Goal: Task Accomplishment & Management: Complete application form

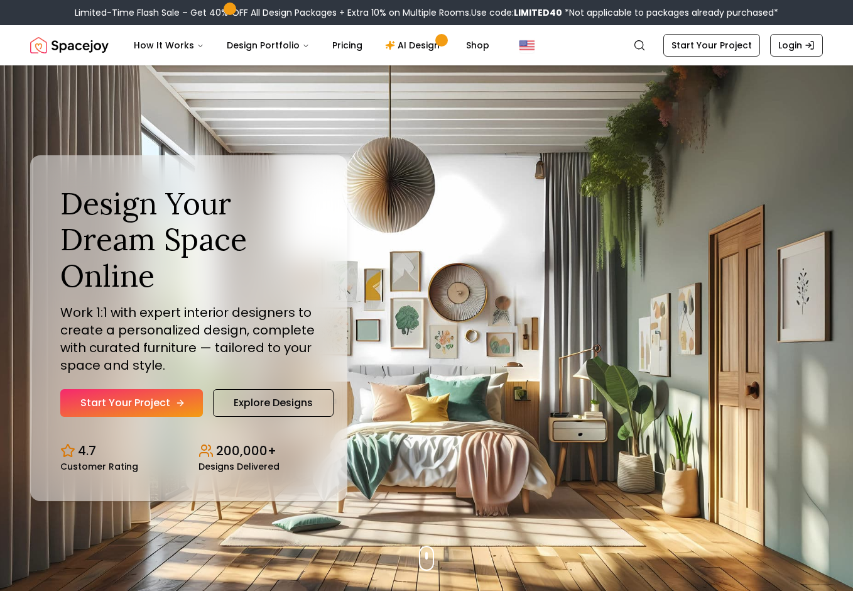
click at [160, 402] on link "Start Your Project" at bounding box center [131, 403] width 143 height 28
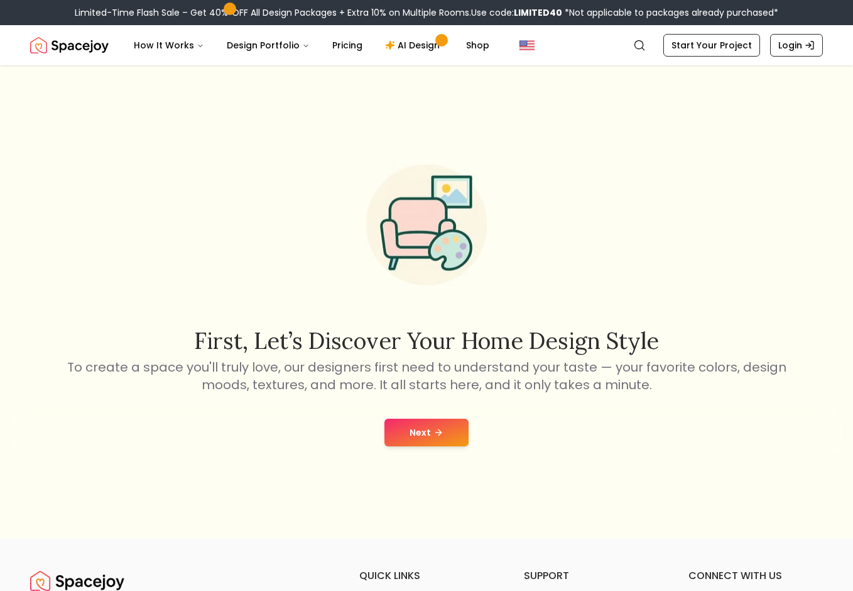
click at [416, 429] on button "Next" at bounding box center [427, 433] width 84 height 28
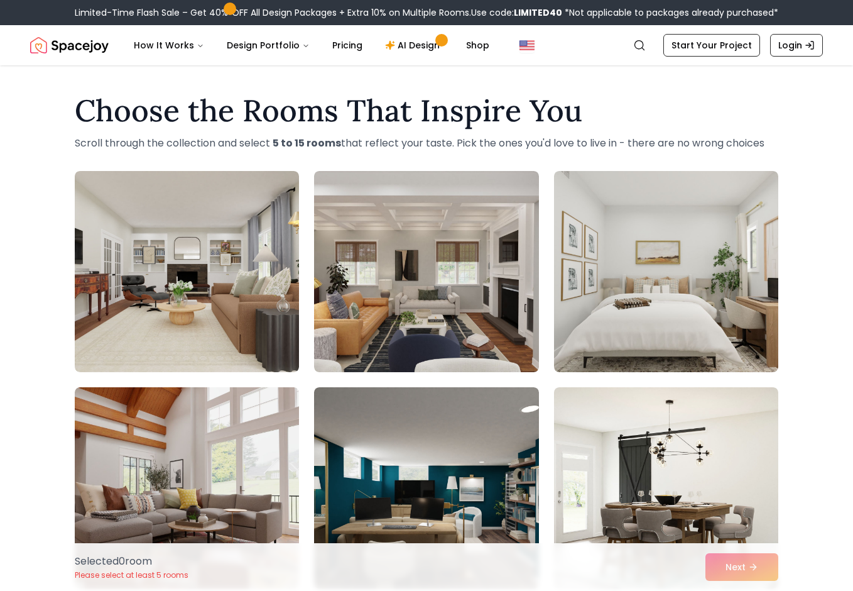
scroll to position [63, 0]
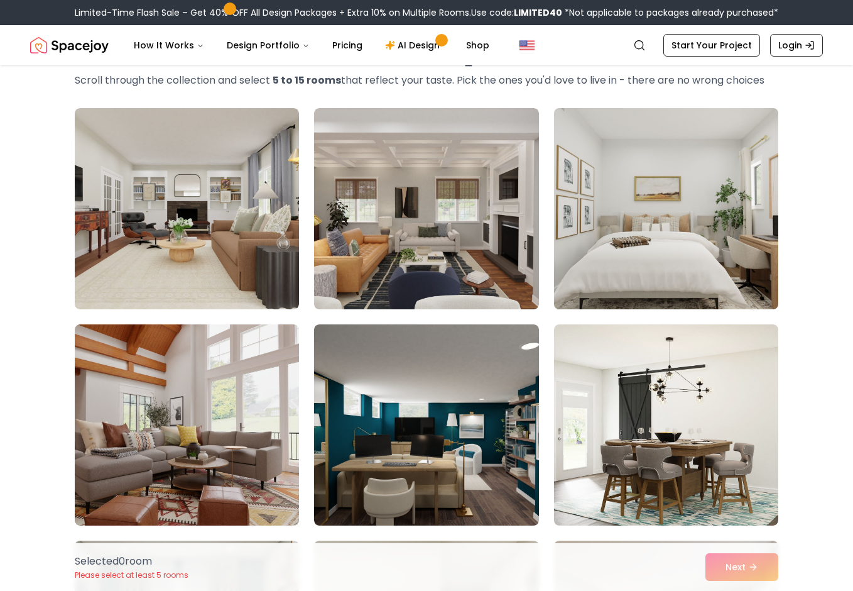
click at [679, 242] on img at bounding box center [667, 208] width 236 height 211
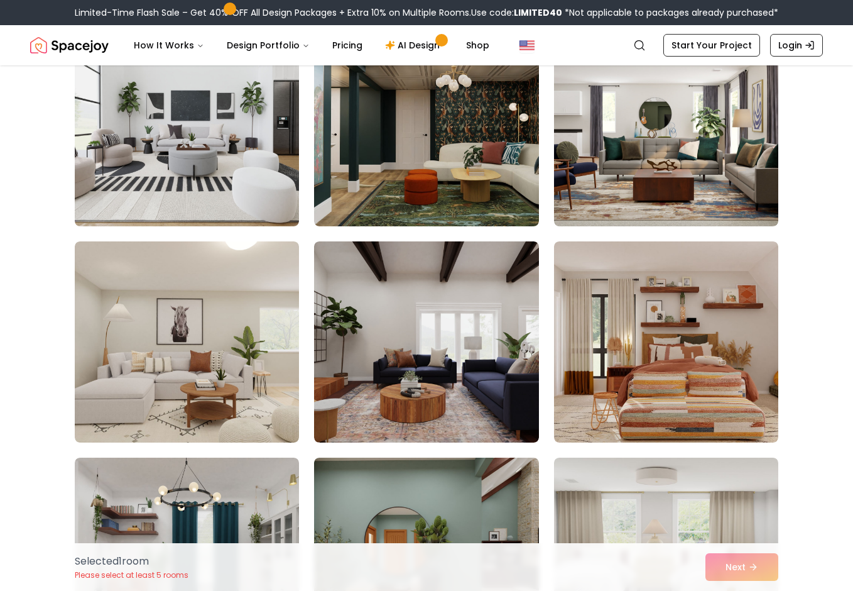
scroll to position [817, 0]
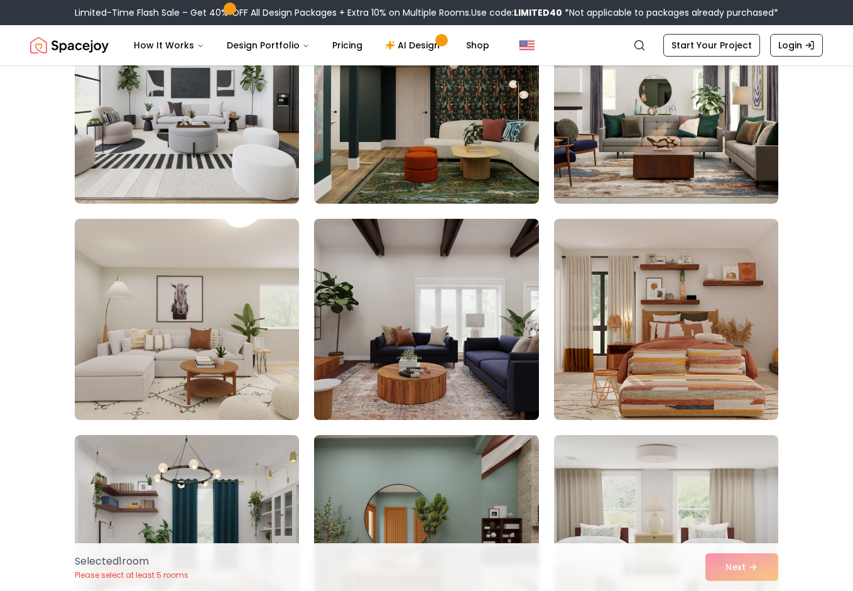
click at [397, 339] on img at bounding box center [427, 319] width 236 height 211
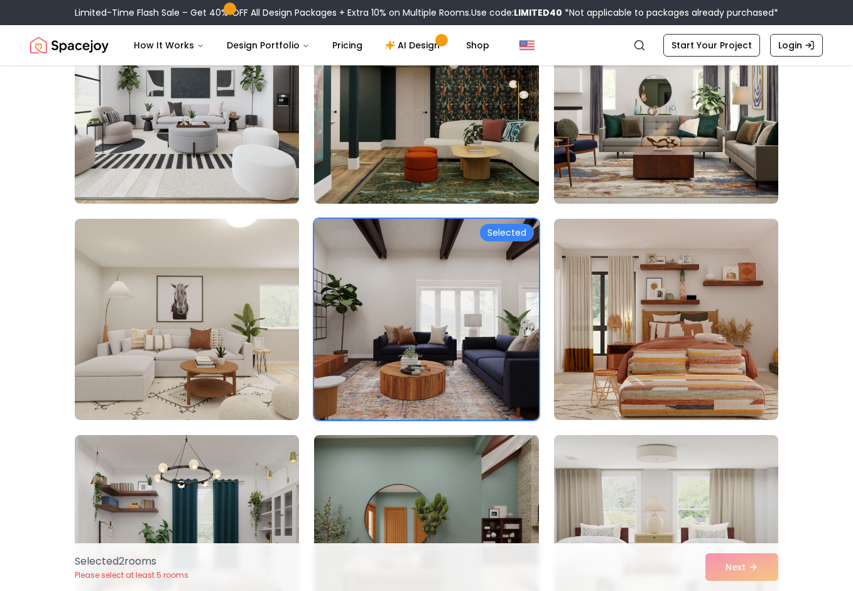
scroll to position [880, 0]
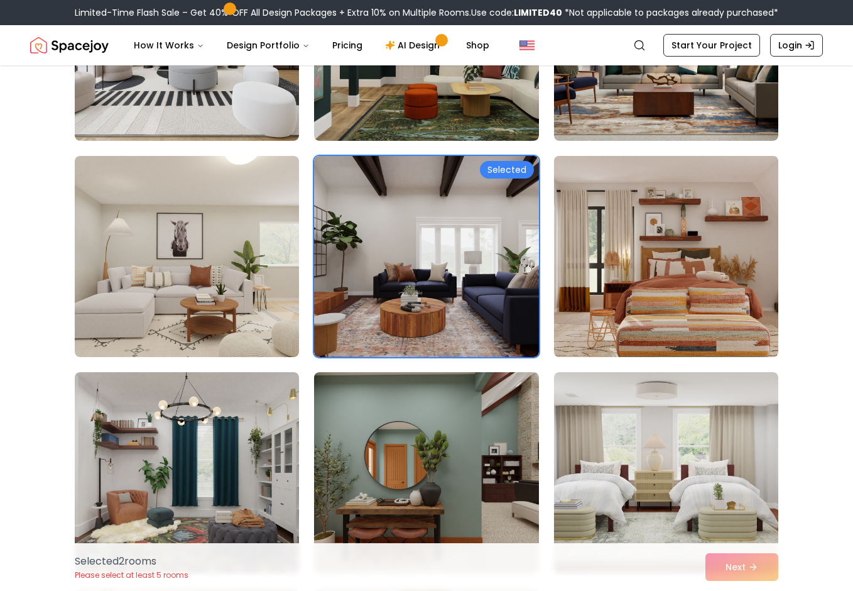
click at [750, 334] on img at bounding box center [667, 256] width 236 height 211
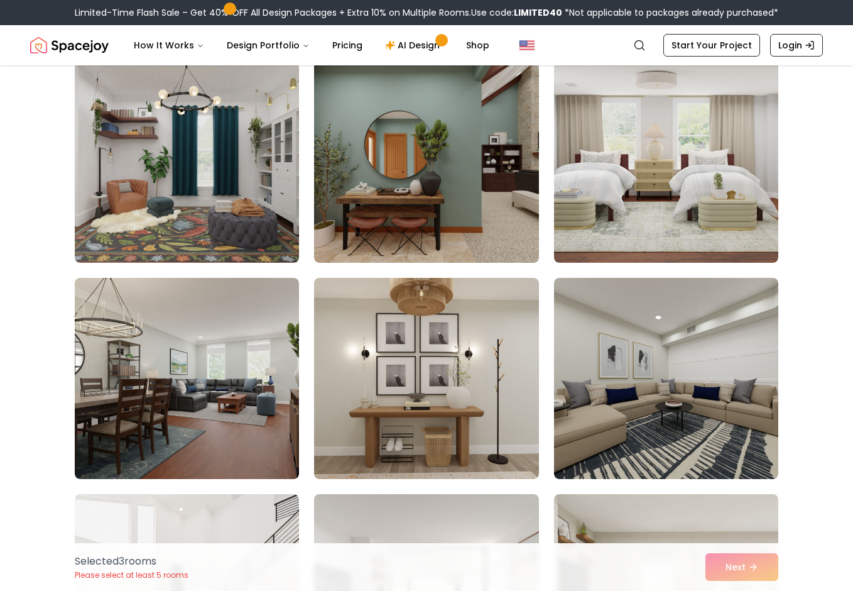
scroll to position [1194, 0]
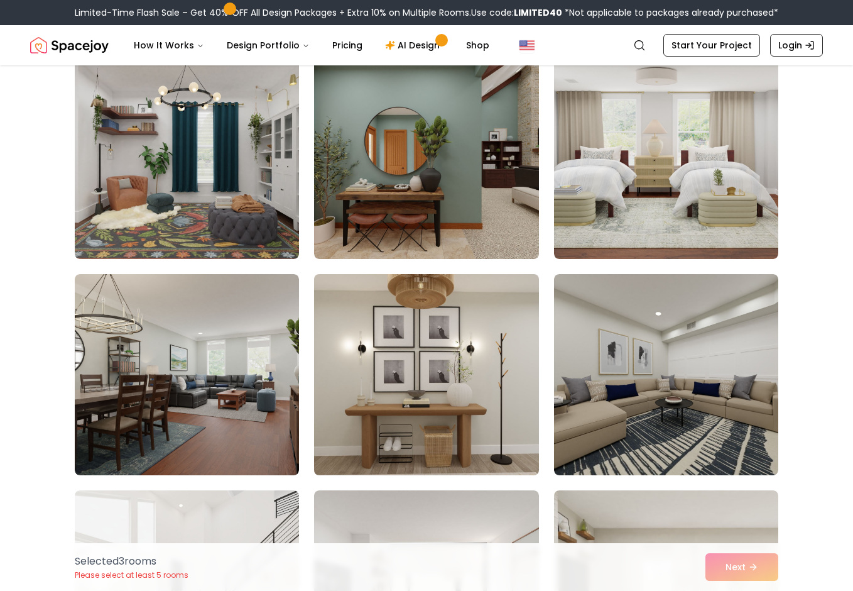
click at [451, 419] on img at bounding box center [427, 374] width 236 height 211
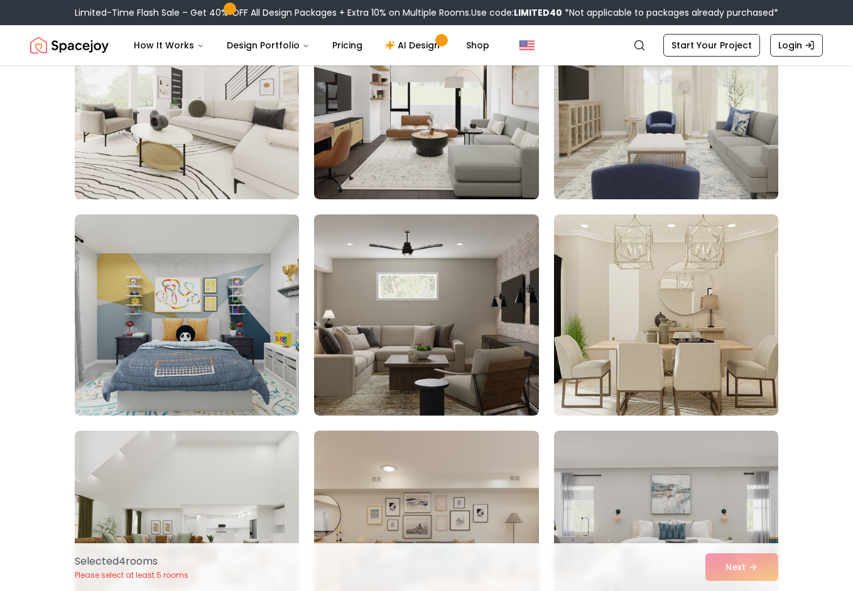
scroll to position [1697, 0]
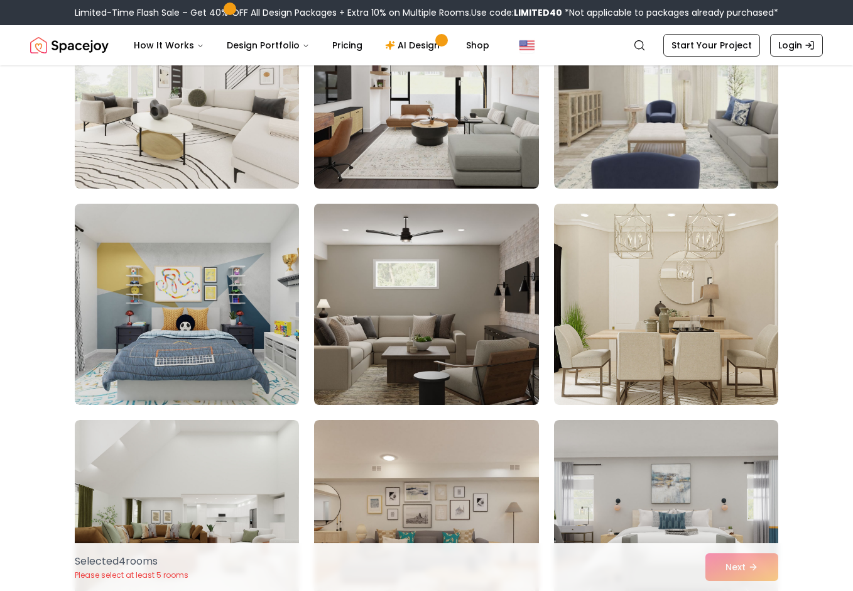
click at [393, 355] on img at bounding box center [427, 304] width 236 height 211
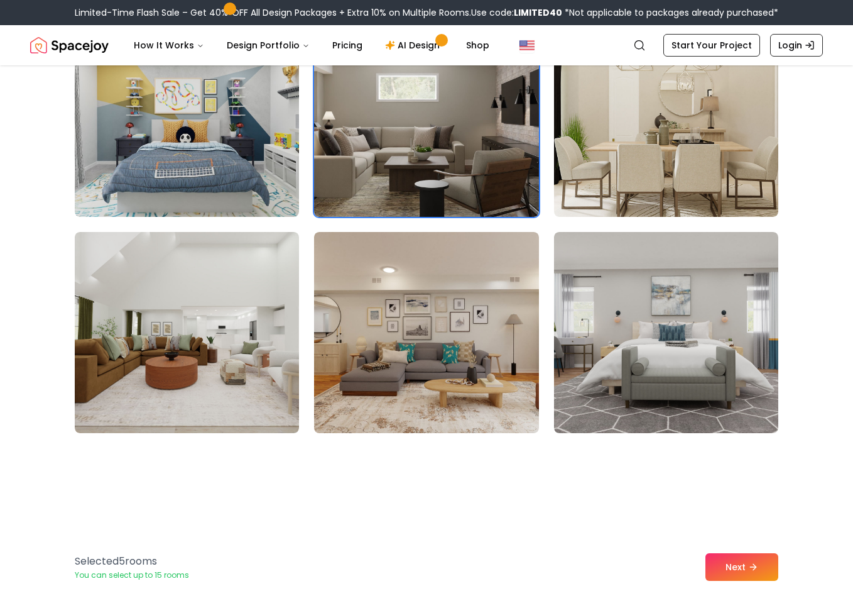
scroll to position [1885, 0]
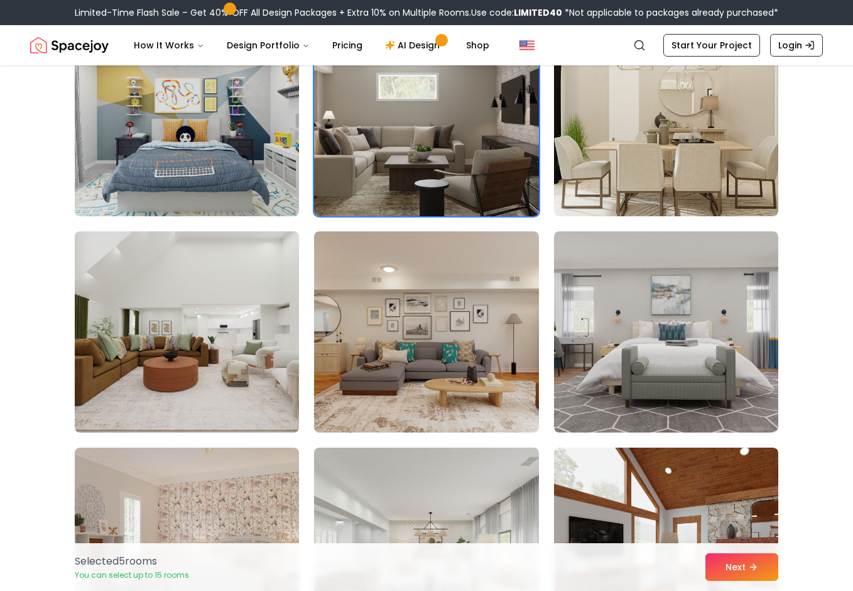
click at [108, 366] on img at bounding box center [187, 331] width 236 height 211
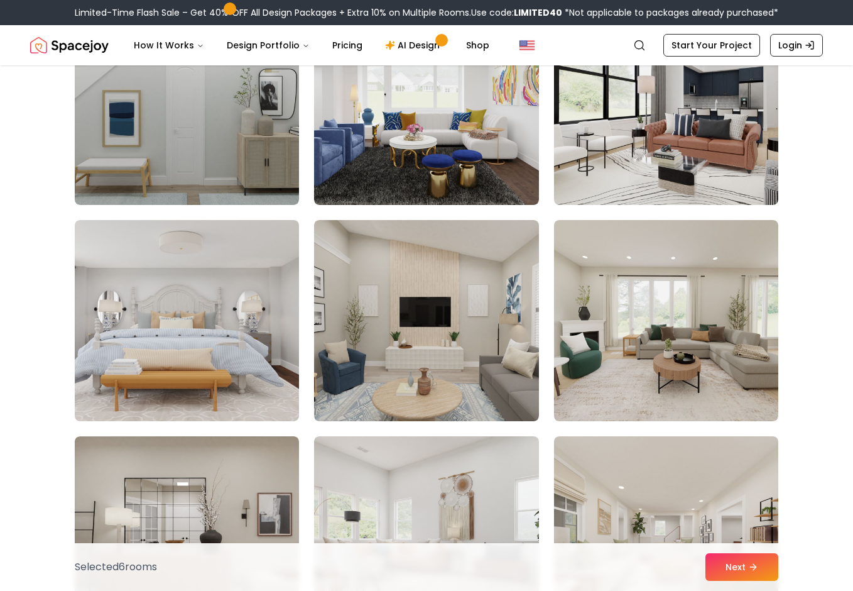
scroll to position [2765, 0]
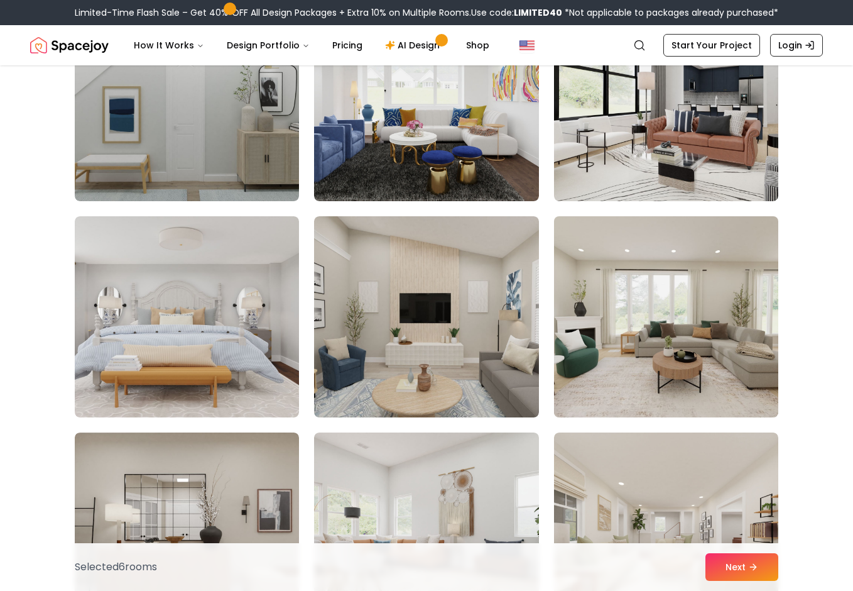
click at [688, 325] on img at bounding box center [667, 316] width 236 height 211
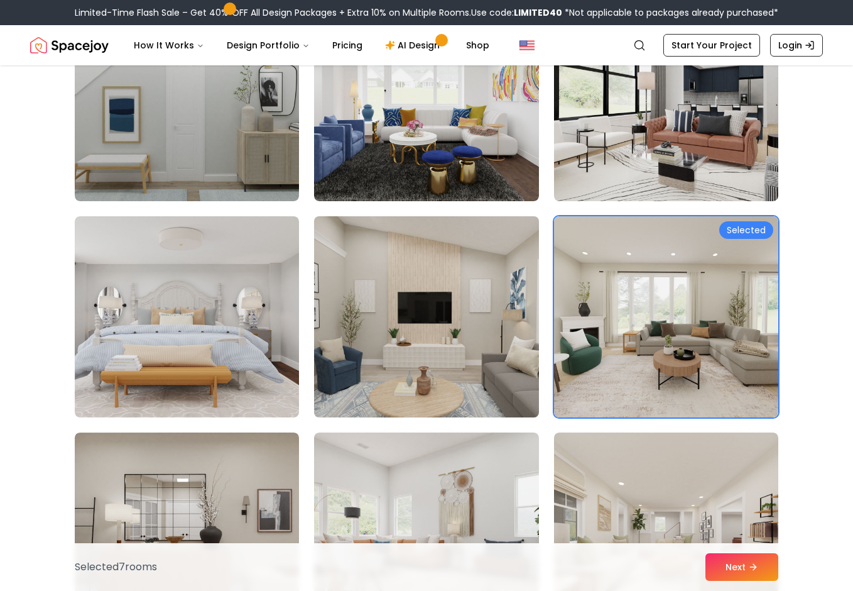
click at [443, 356] on img at bounding box center [427, 316] width 236 height 211
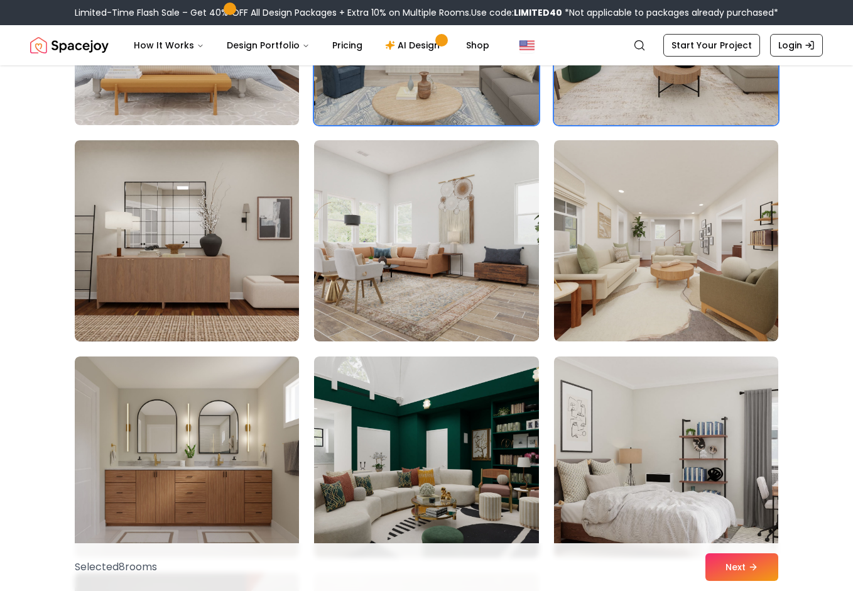
scroll to position [3079, 0]
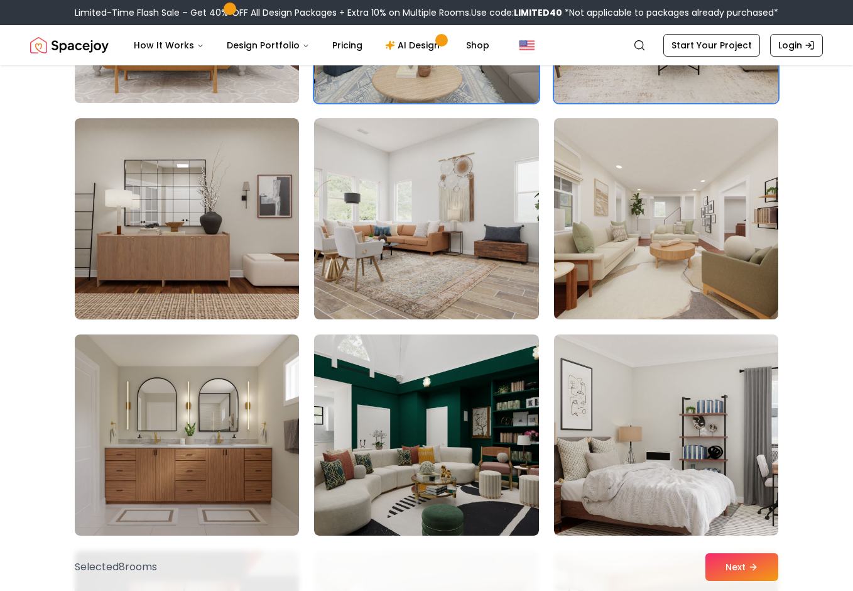
click at [731, 244] on img at bounding box center [667, 218] width 236 height 211
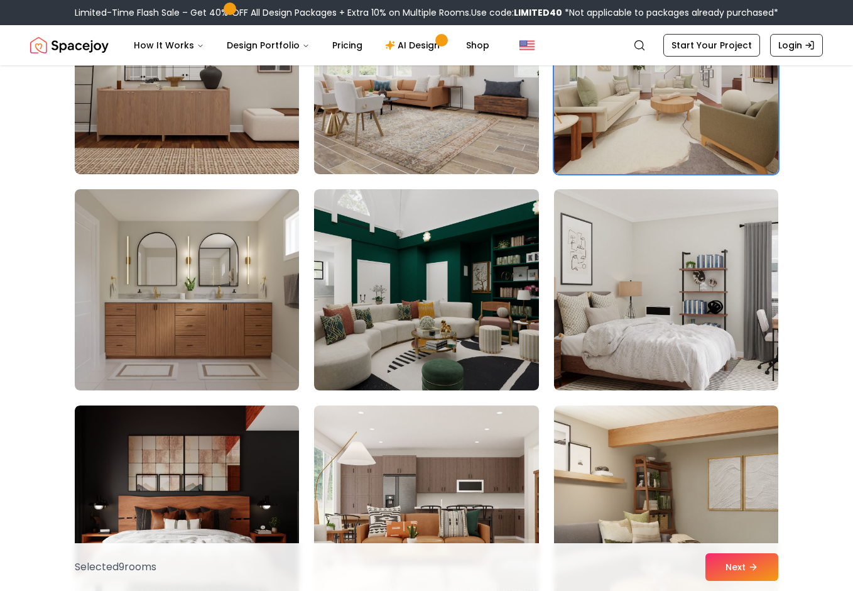
scroll to position [3331, 0]
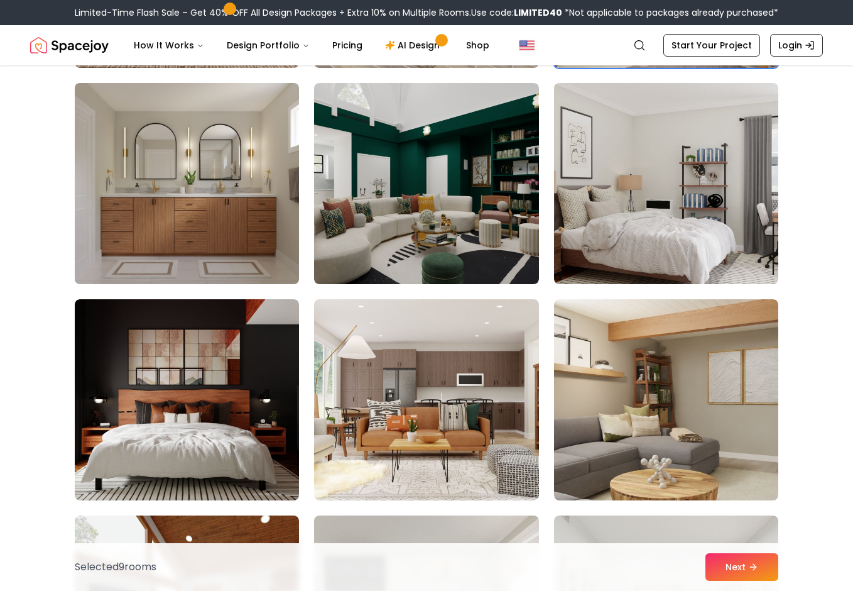
click at [101, 175] on img at bounding box center [187, 183] width 236 height 211
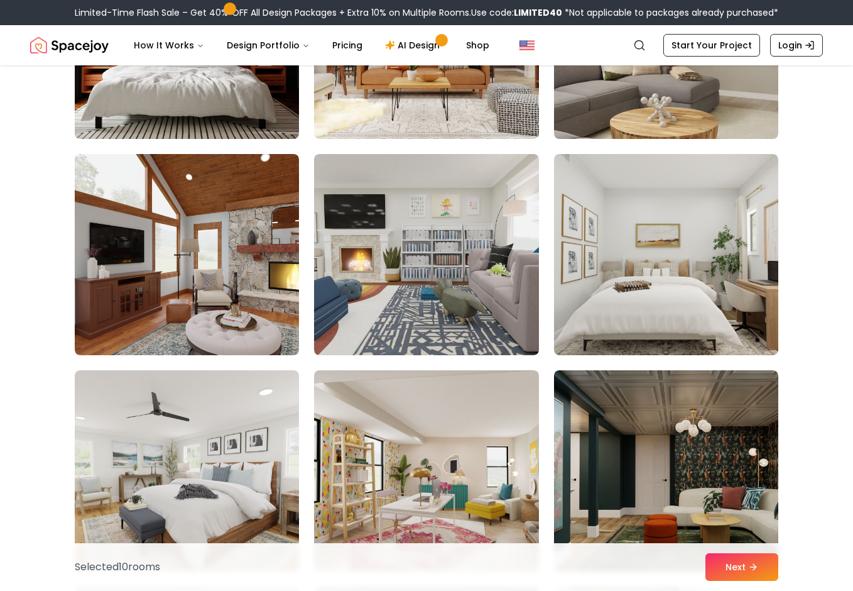
scroll to position [3708, 0]
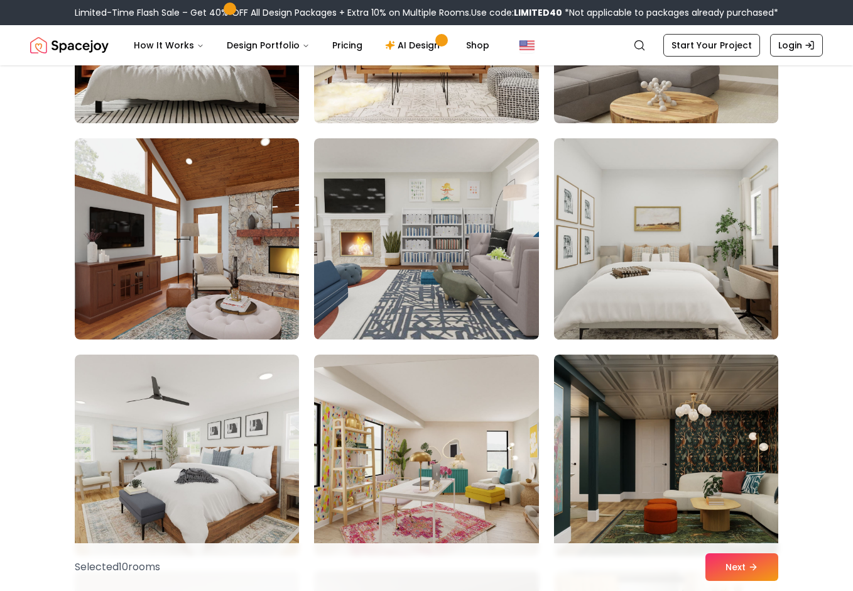
click at [588, 261] on img at bounding box center [667, 238] width 236 height 211
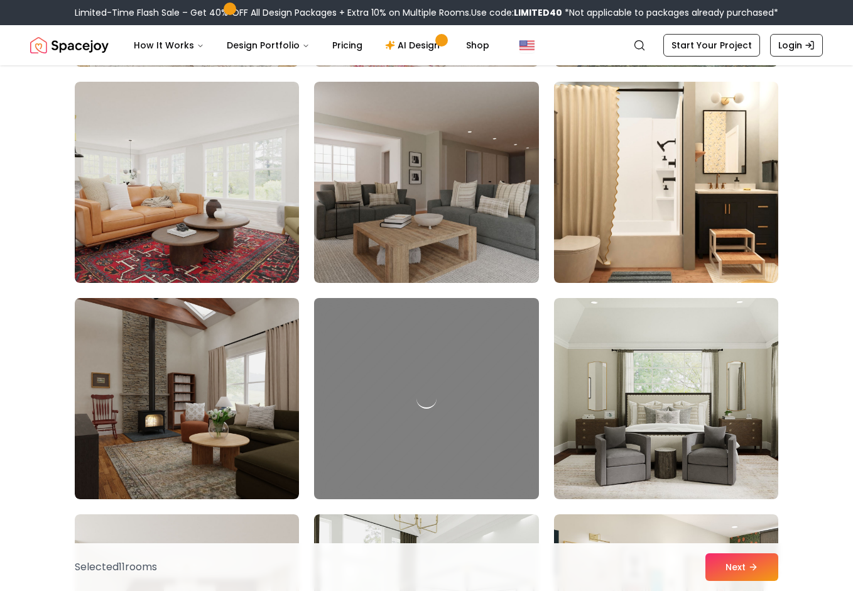
scroll to position [4210, 0]
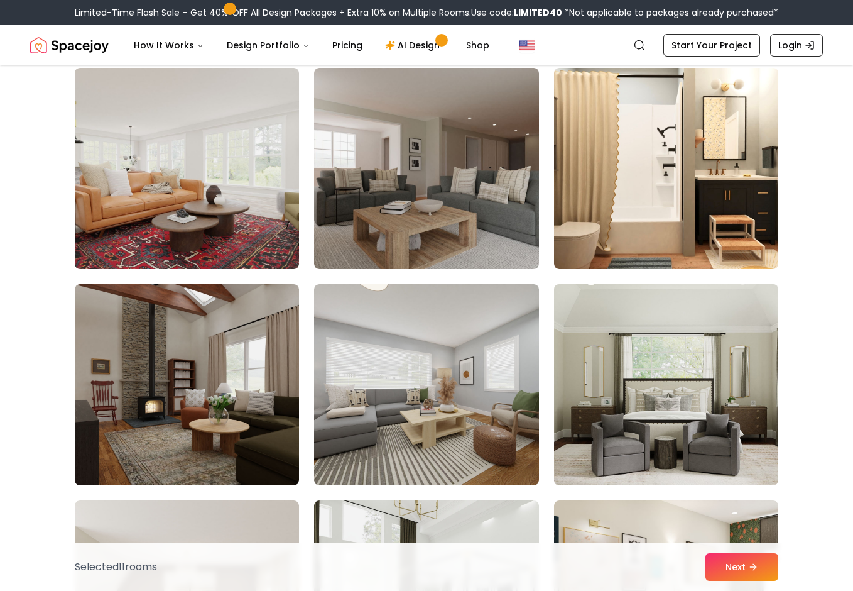
click at [730, 452] on img at bounding box center [667, 384] width 236 height 211
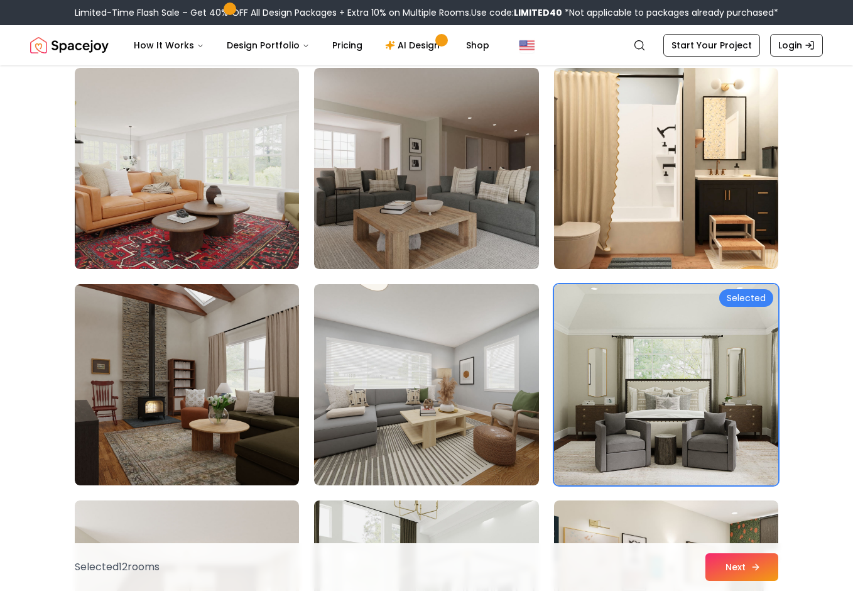
click at [740, 556] on button "Next" at bounding box center [742, 567] width 73 height 28
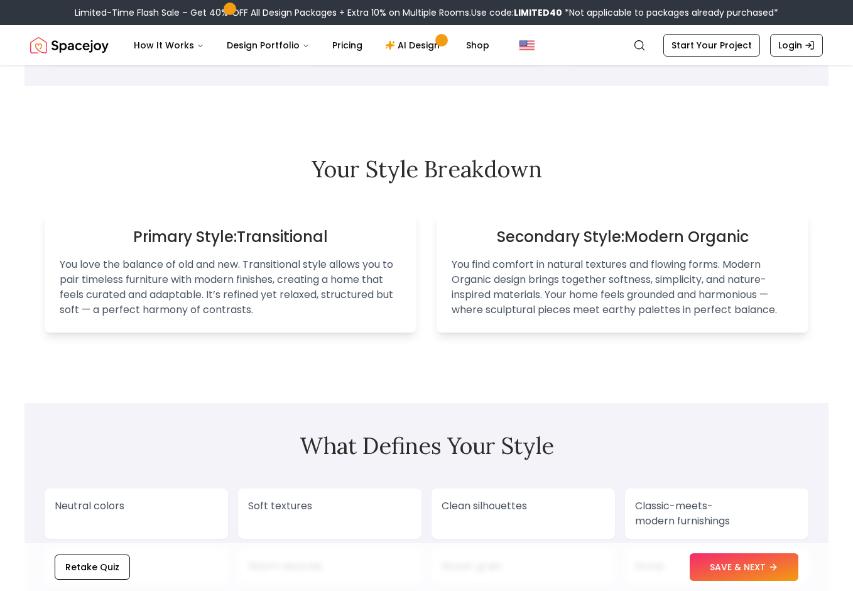
scroll to position [691, 0]
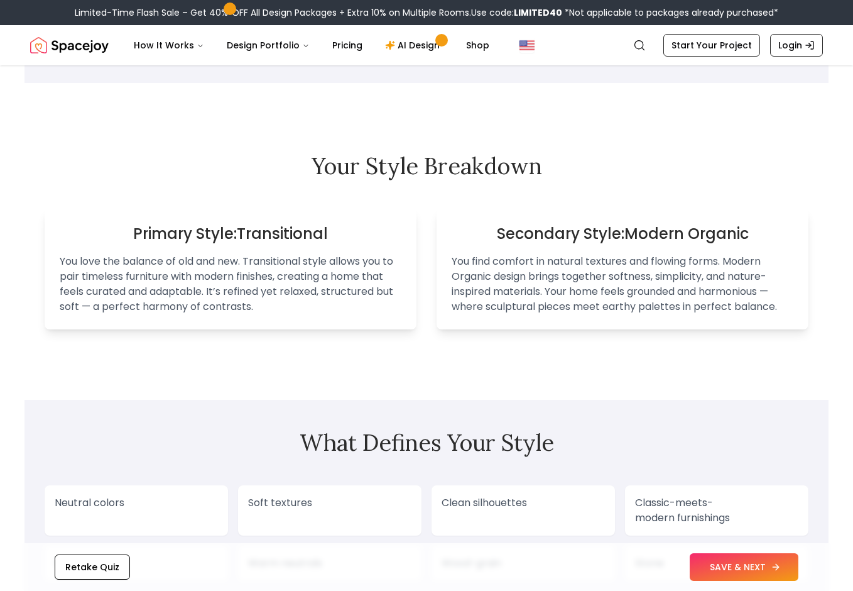
click at [760, 571] on button "SAVE & NEXT" at bounding box center [744, 567] width 109 height 28
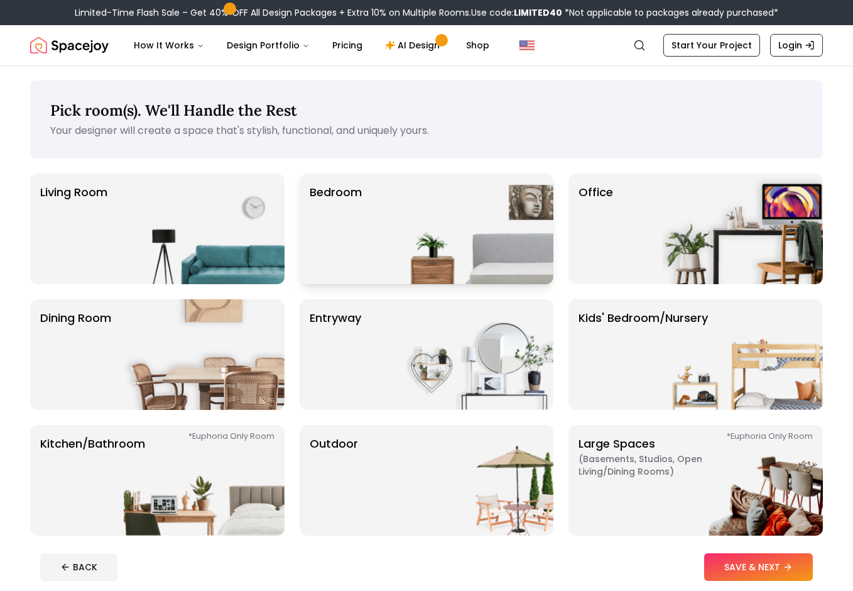
click at [459, 249] on img at bounding box center [473, 228] width 161 height 111
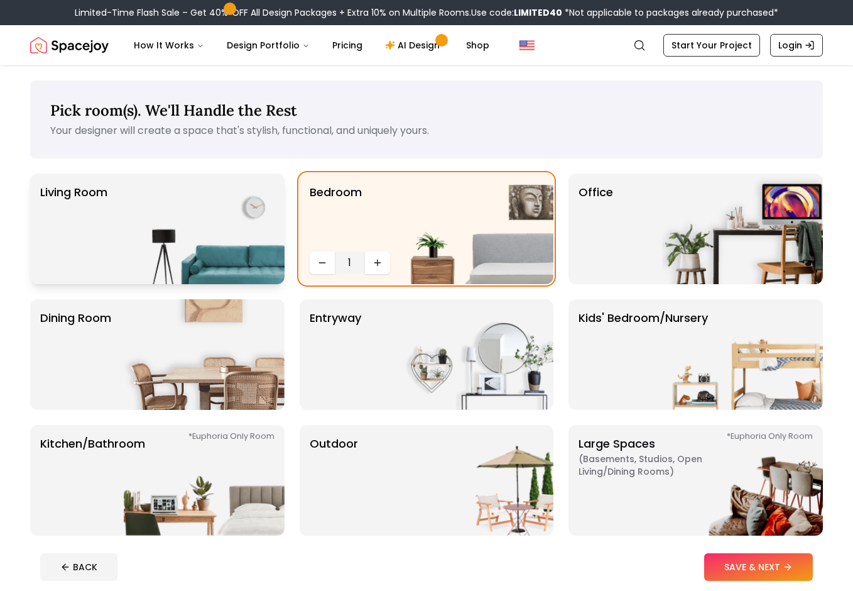
click at [247, 246] on img at bounding box center [204, 228] width 161 height 111
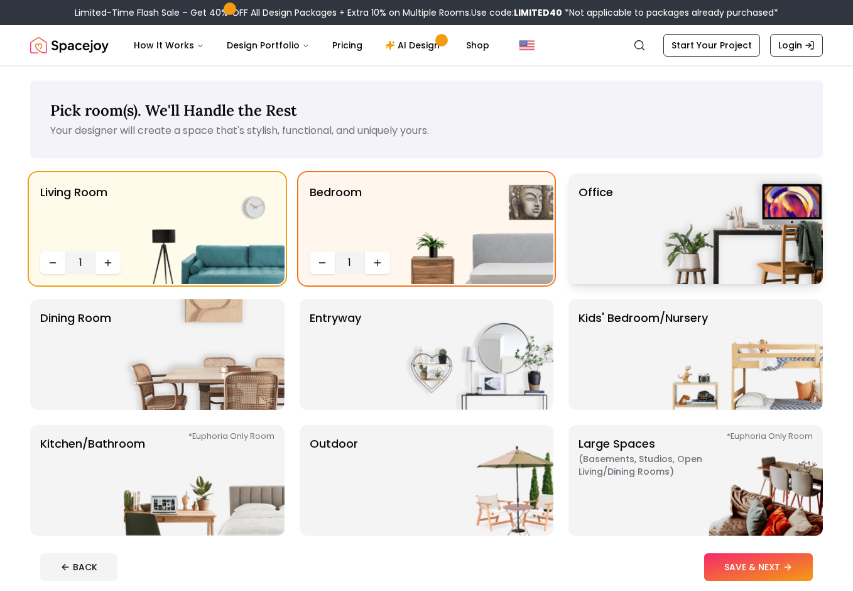
click at [690, 231] on img at bounding box center [742, 228] width 161 height 111
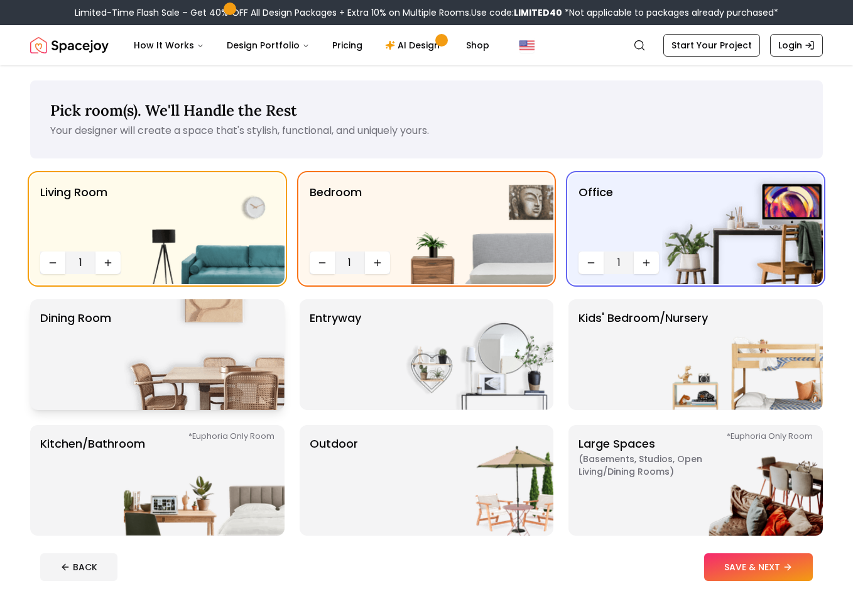
click at [262, 360] on img at bounding box center [204, 354] width 161 height 111
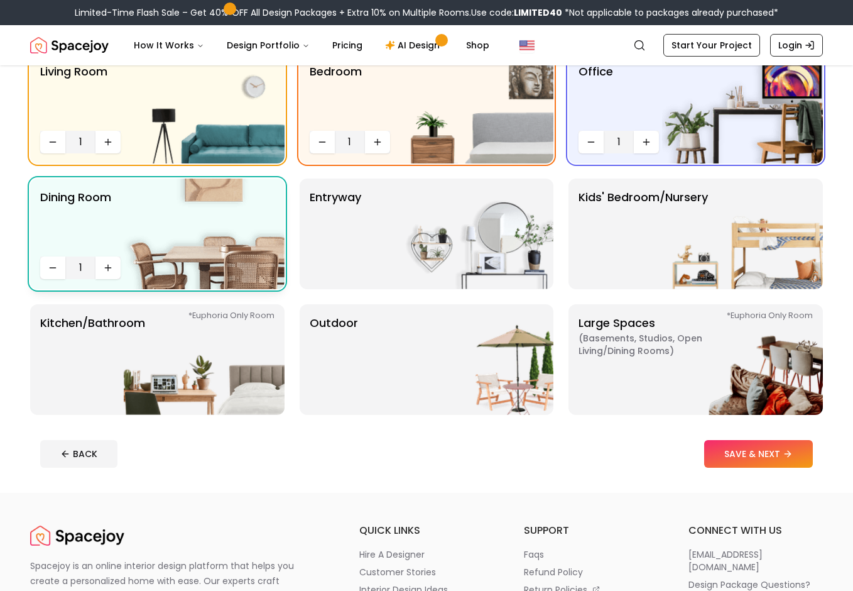
scroll to position [126, 0]
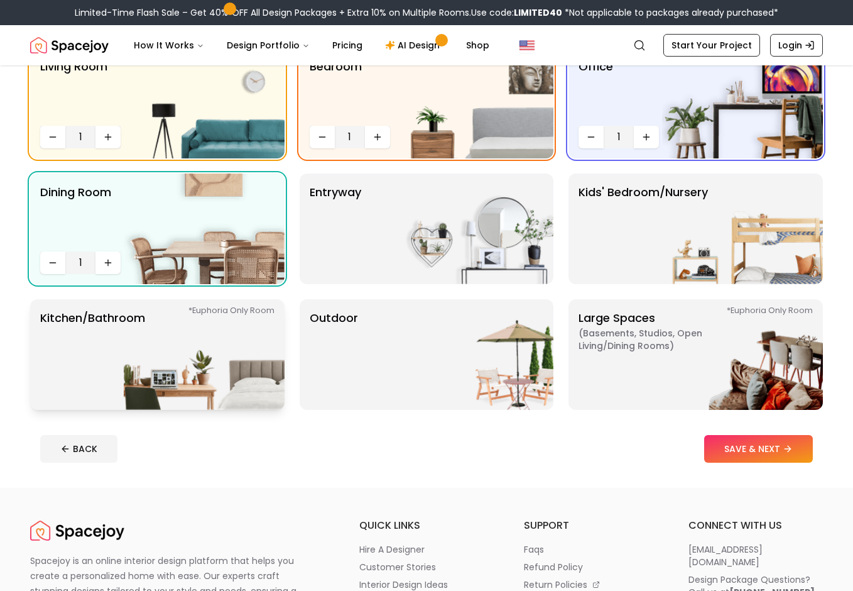
click at [267, 367] on img at bounding box center [204, 354] width 161 height 111
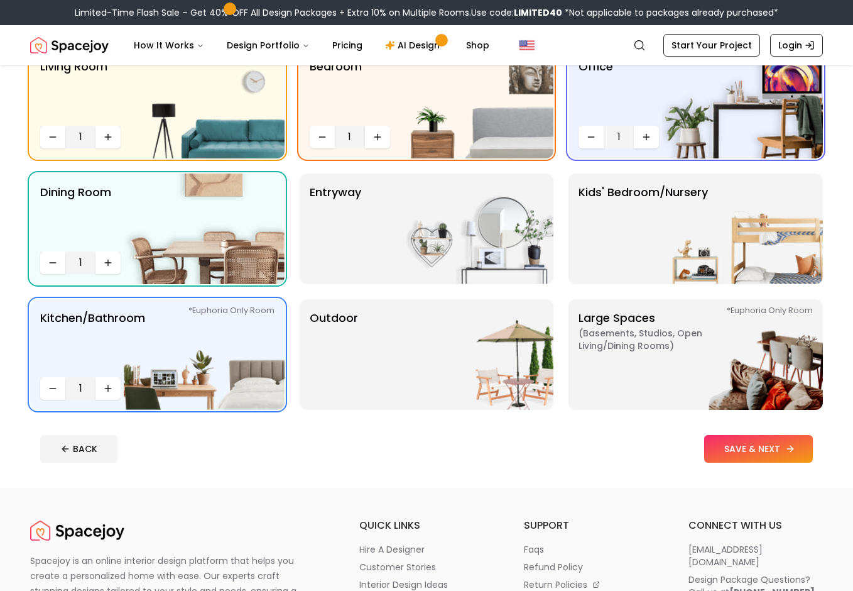
click at [753, 459] on button "SAVE & NEXT" at bounding box center [758, 449] width 109 height 28
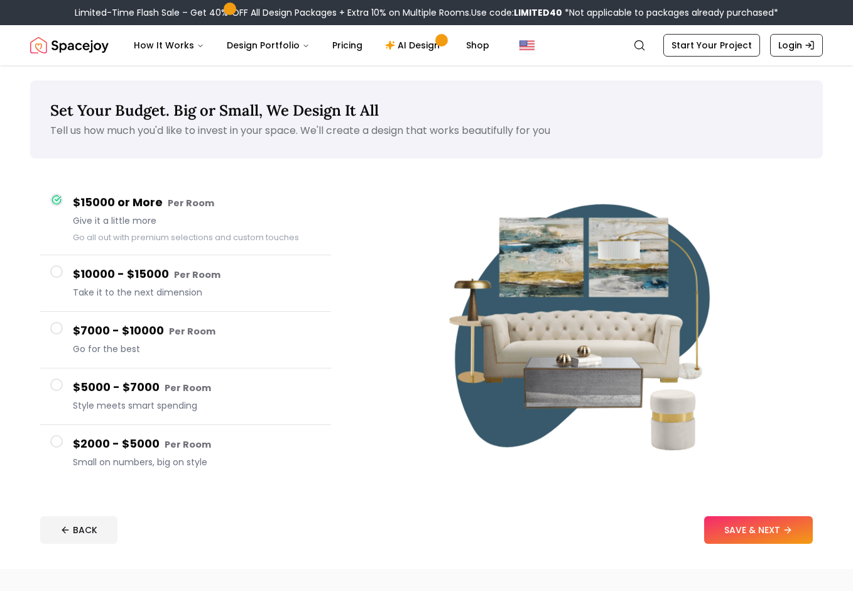
click at [141, 278] on h4 "$10000 - $15000 Per Room" at bounding box center [197, 274] width 248 height 18
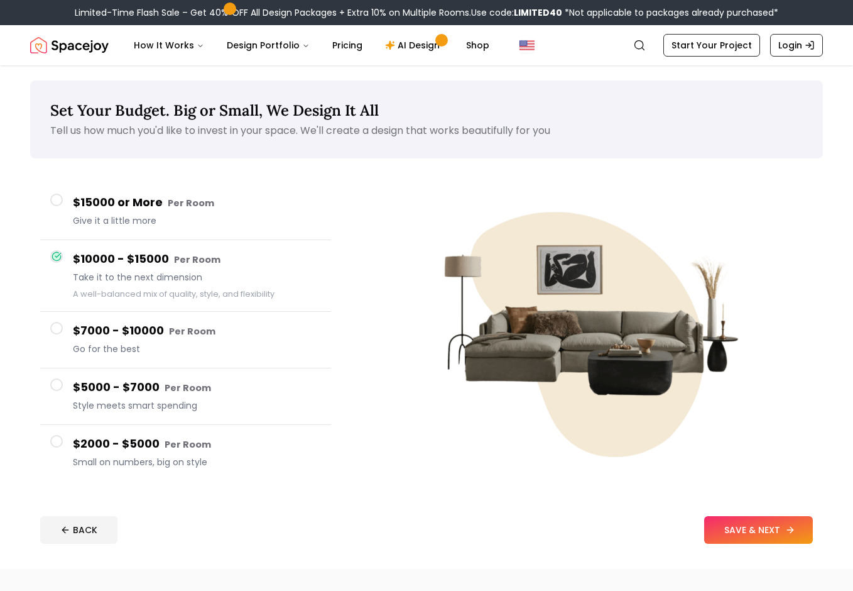
click at [769, 540] on button "SAVE & NEXT" at bounding box center [758, 530] width 109 height 28
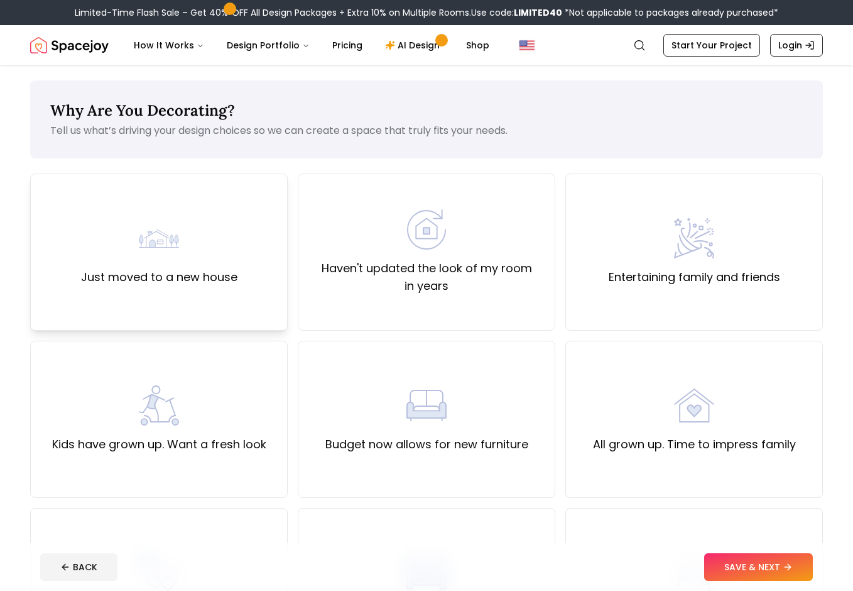
click at [118, 266] on div "Just moved to a new house" at bounding box center [159, 252] width 156 height 68
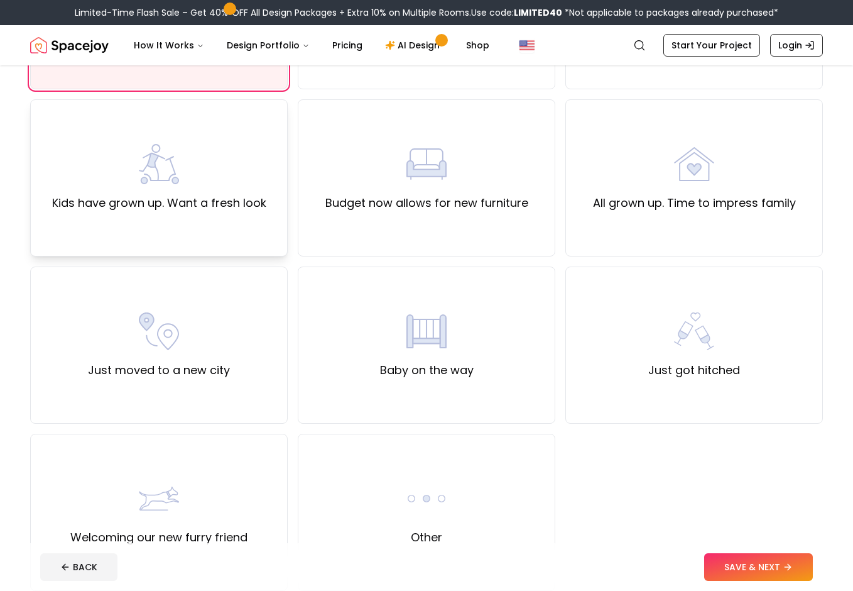
scroll to position [314, 0]
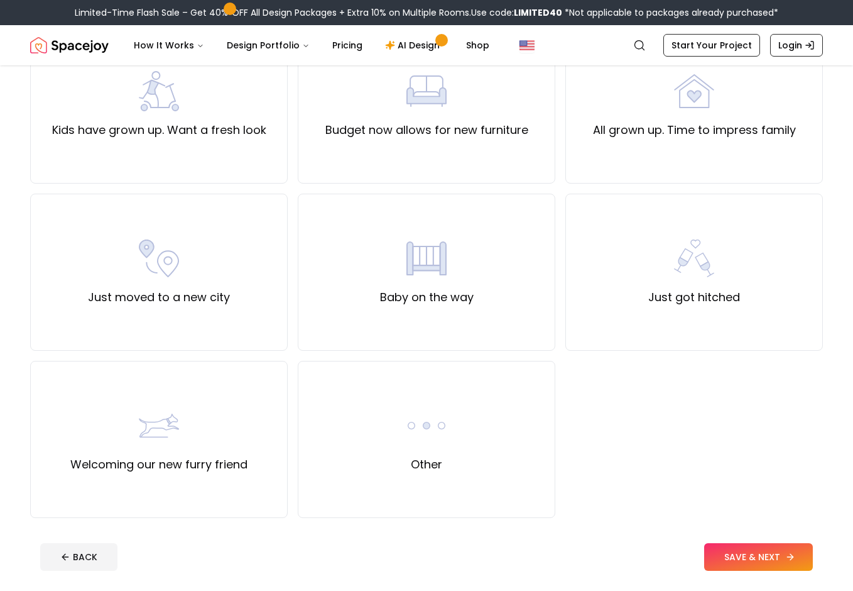
click at [762, 556] on button "SAVE & NEXT" at bounding box center [758, 557] width 109 height 28
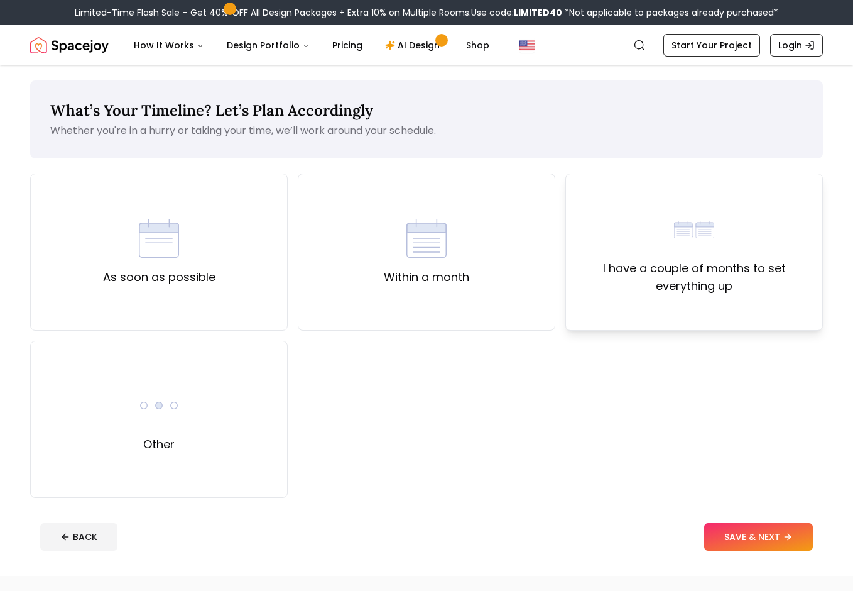
click at [615, 288] on label "I have a couple of months to set everything up" at bounding box center [694, 277] width 236 height 35
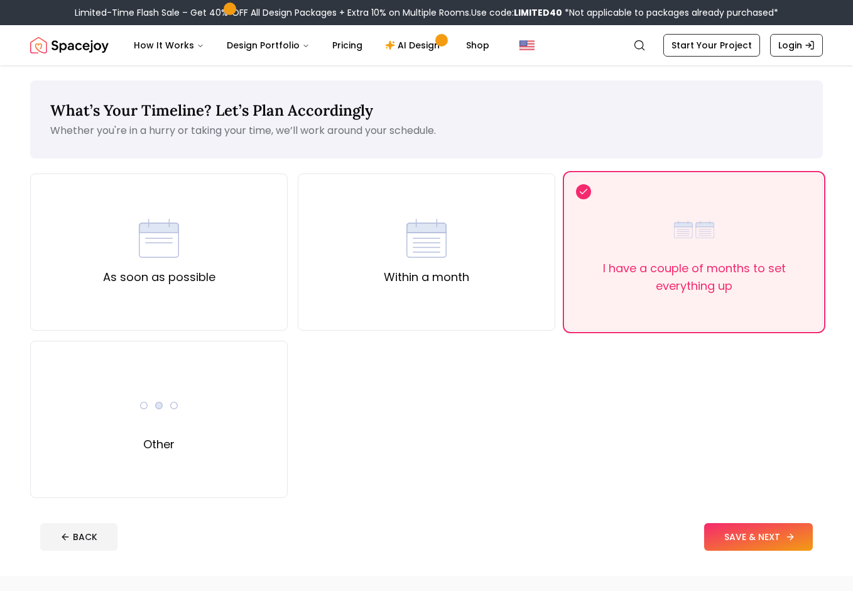
click at [784, 544] on button "SAVE & NEXT" at bounding box center [758, 537] width 109 height 28
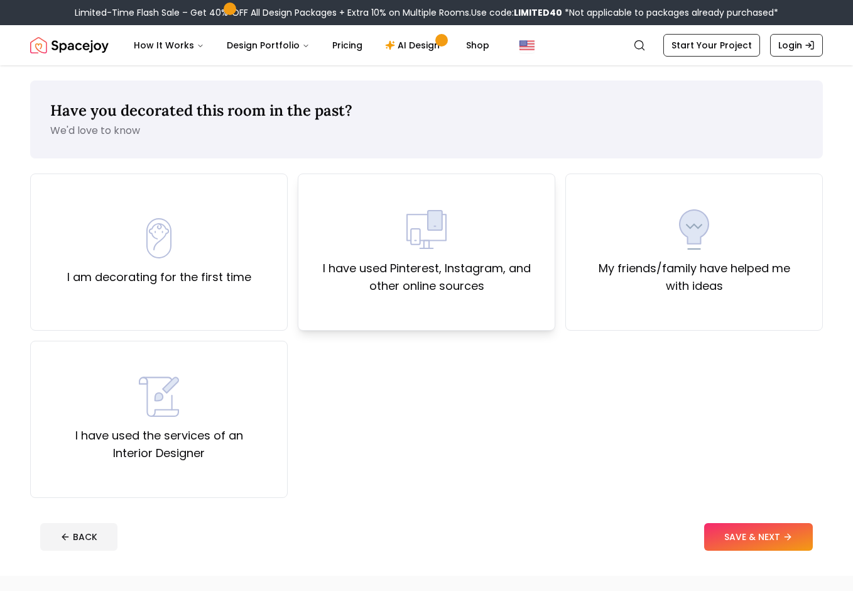
click at [321, 299] on div "I have used Pinterest, Instagram, and other online sources" at bounding box center [427, 251] width 258 height 157
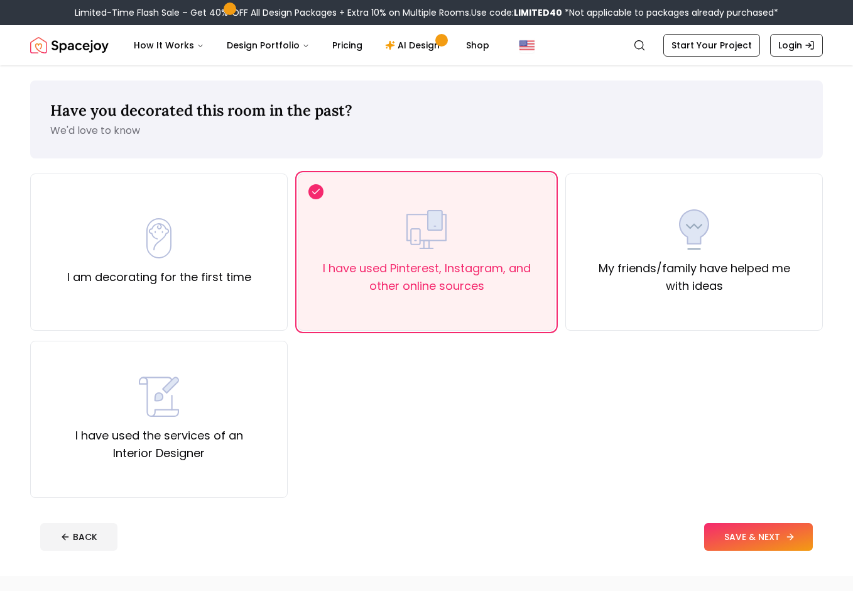
click at [780, 526] on button "SAVE & NEXT" at bounding box center [758, 537] width 109 height 28
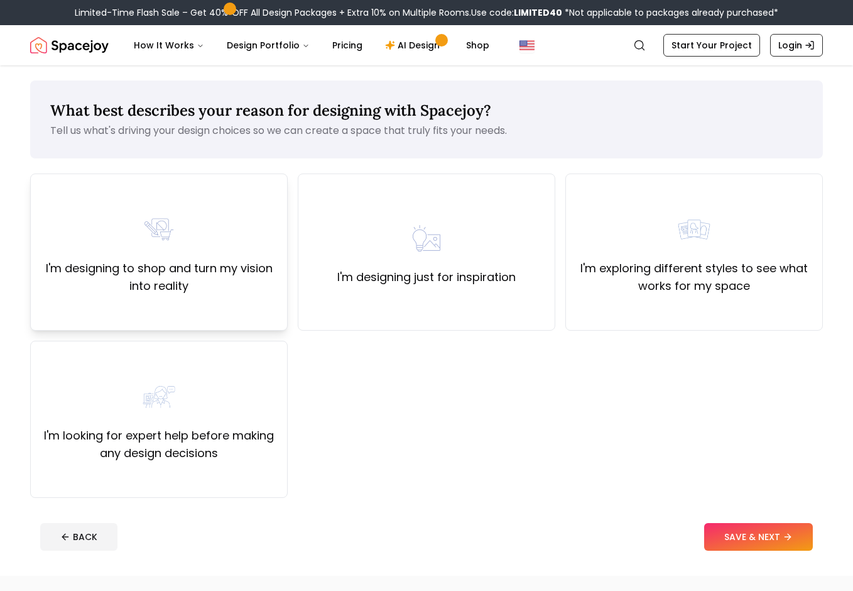
click at [279, 300] on div "I'm designing to shop and turn my vision into reality" at bounding box center [159, 251] width 258 height 157
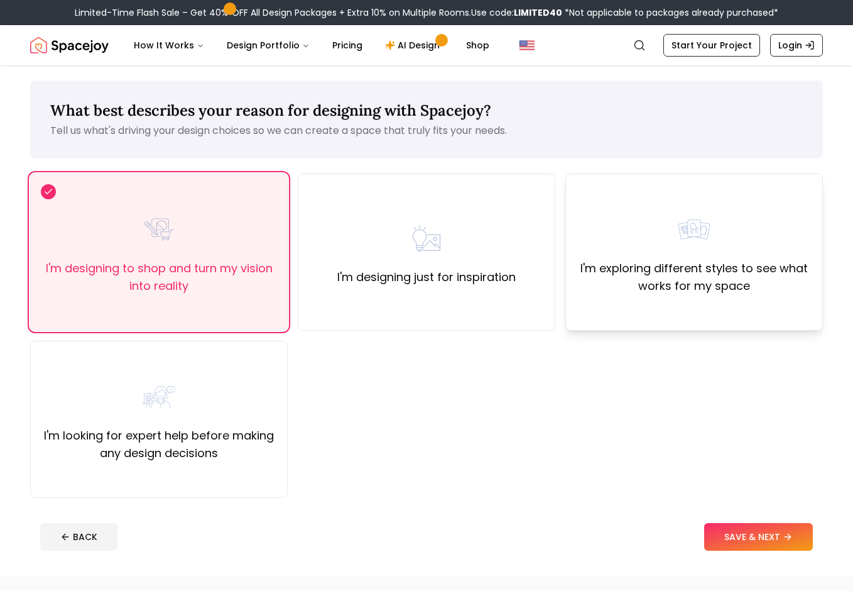
click at [632, 311] on div "I'm exploring different styles to see what works for my space" at bounding box center [695, 251] width 258 height 157
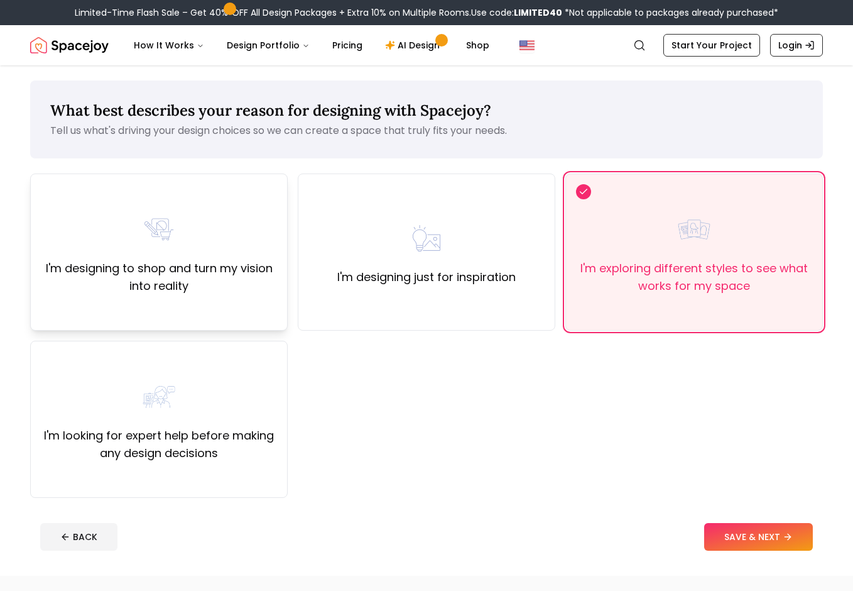
click at [151, 240] on img at bounding box center [159, 229] width 40 height 40
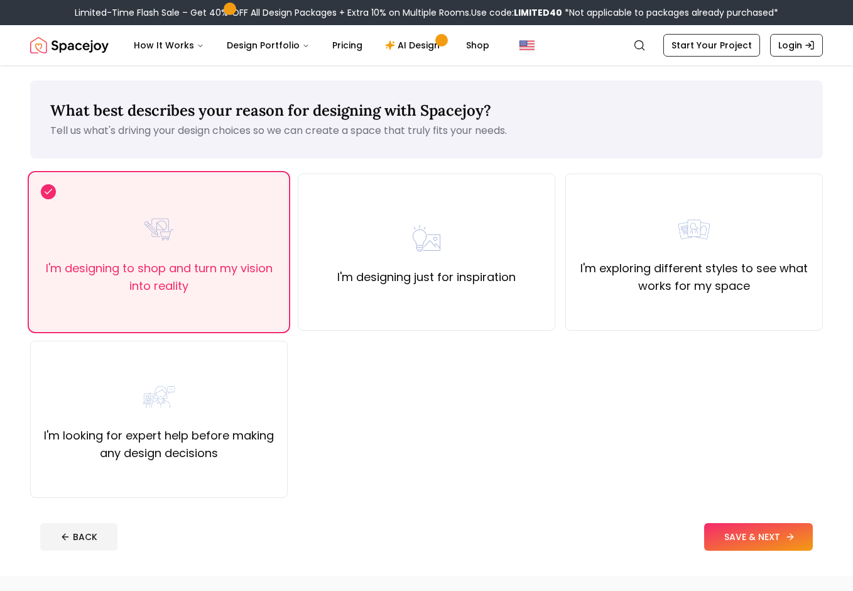
click at [769, 535] on button "SAVE & NEXT" at bounding box center [758, 537] width 109 height 28
